Goal: Task Accomplishment & Management: Manage account settings

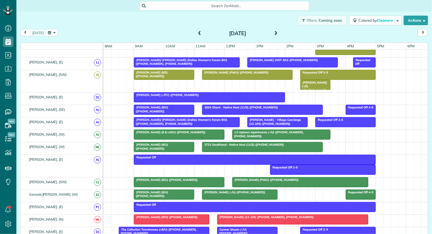
scroll to position [221, 0]
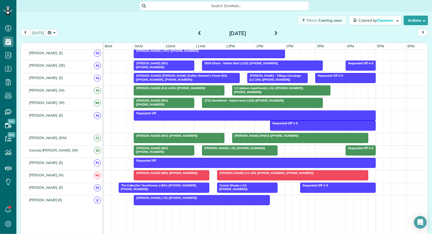
click at [278, 35] on span at bounding box center [276, 33] width 6 height 5
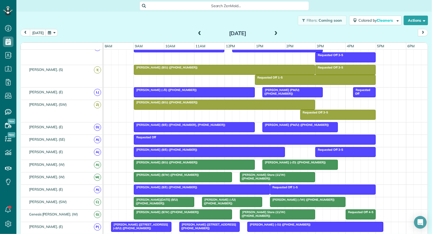
scroll to position [193, 0]
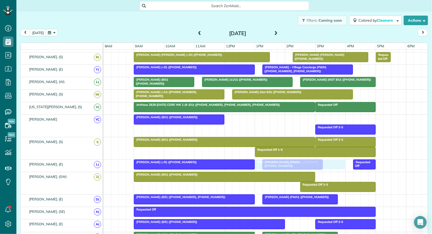
drag, startPoint x: 252, startPoint y: 116, endPoint x: 272, endPoint y: 158, distance: 46.4
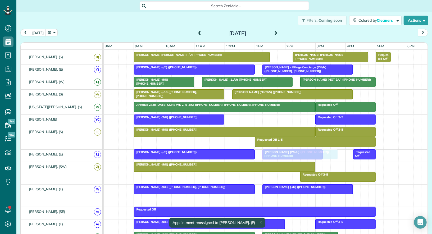
drag, startPoint x: 278, startPoint y: 195, endPoint x: 277, endPoint y: 154, distance: 41.3
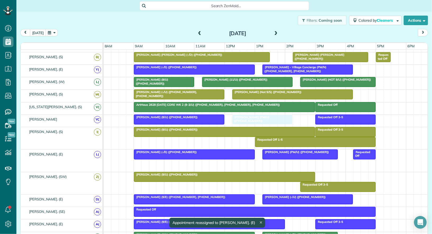
drag, startPoint x: 278, startPoint y: 161, endPoint x: 247, endPoint y: 119, distance: 52.8
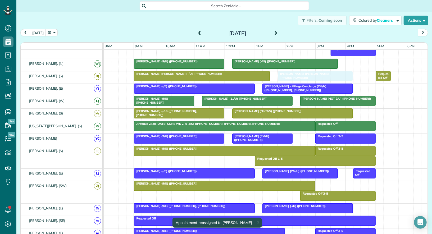
drag, startPoint x: 309, startPoint y: 71, endPoint x: 293, endPoint y: 73, distance: 16.0
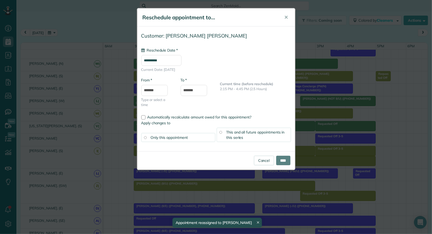
type input "**********"
click at [283, 159] on input "****" at bounding box center [283, 161] width 14 height 10
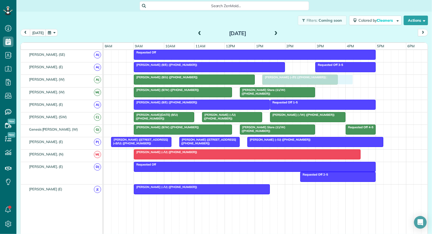
drag, startPoint x: 290, startPoint y: 183, endPoint x: 277, endPoint y: 77, distance: 106.9
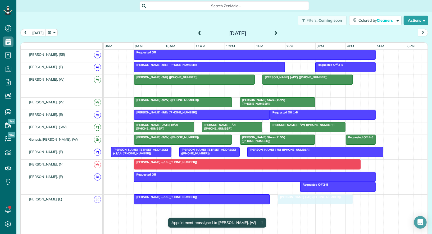
drag, startPoint x: 285, startPoint y: 88, endPoint x: 303, endPoint y: 201, distance: 114.9
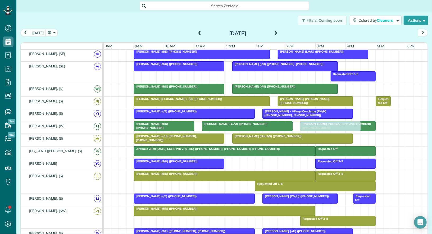
drag, startPoint x: 252, startPoint y: 160, endPoint x: 318, endPoint y: 128, distance: 73.3
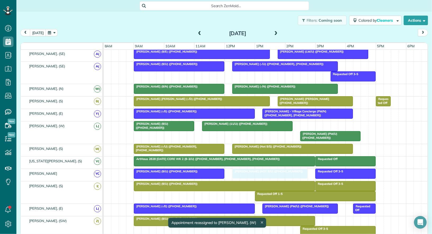
drag, startPoint x: 326, startPoint y: 123, endPoint x: 256, endPoint y: 172, distance: 84.9
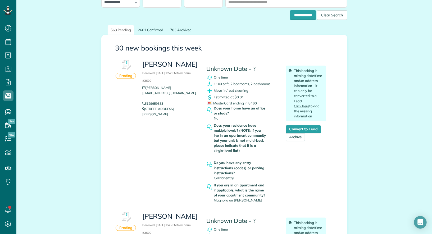
scroll to position [44, 0]
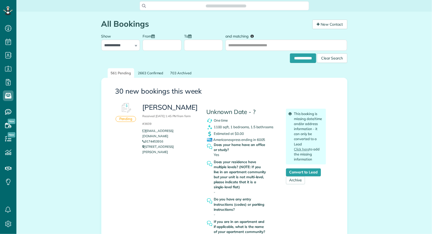
scroll to position [234, 16]
